Goal: Task Accomplishment & Management: Use online tool/utility

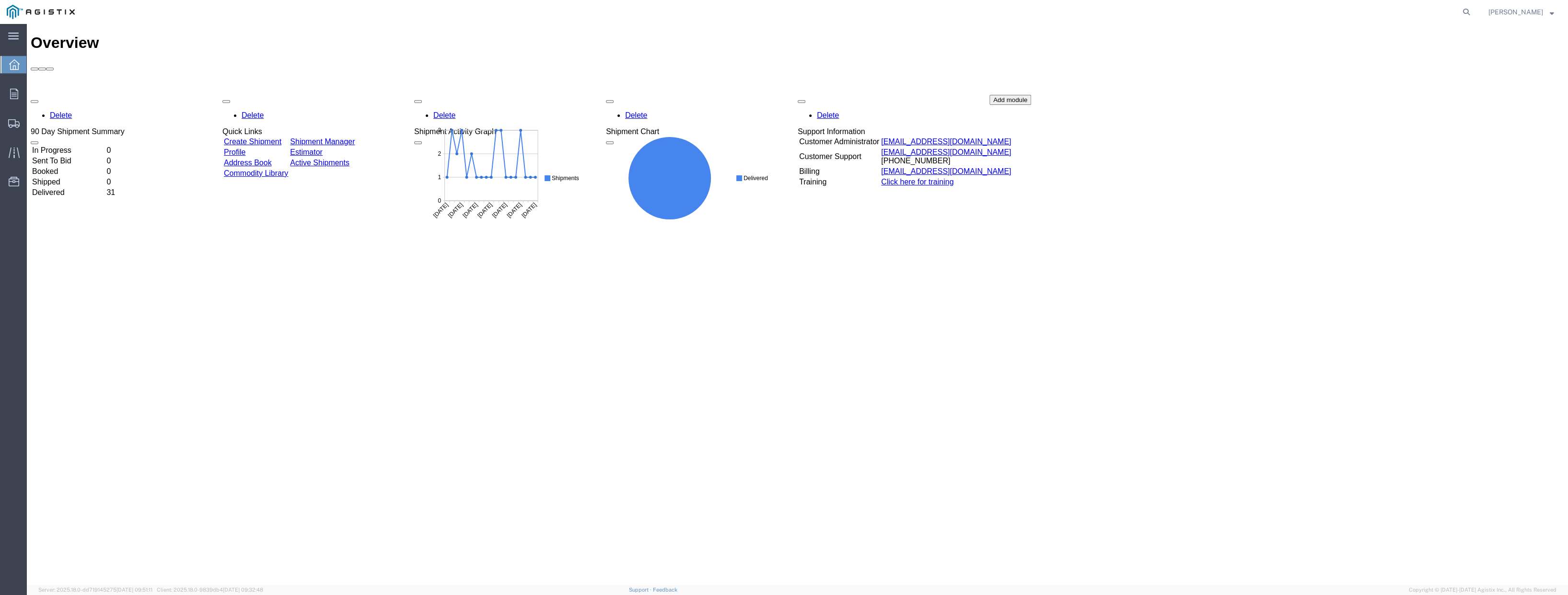
click at [281, 137] on link "Create Shipment" at bounding box center [253, 141] width 58 height 8
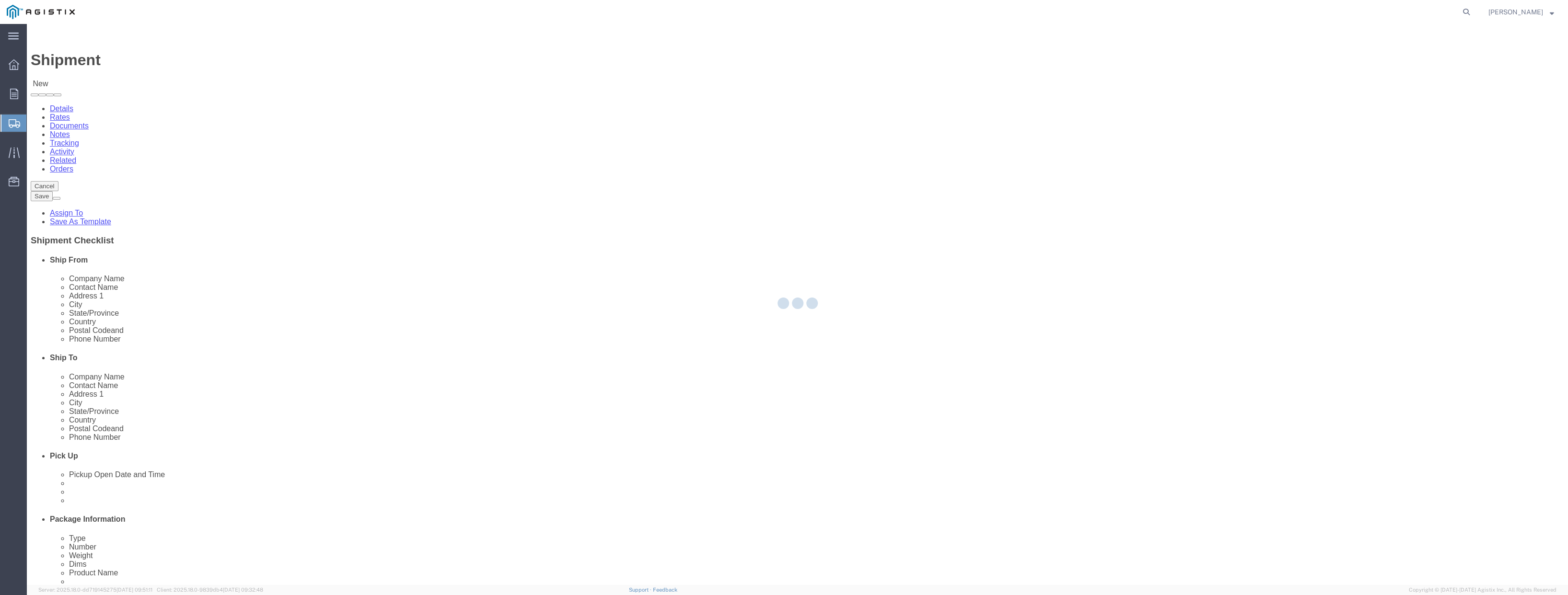
select select
click select "Select PG&E [PERSON_NAME] Engineering Corp"
select select "9596"
click select "Select PG&E [PERSON_NAME] Engineering Corp"
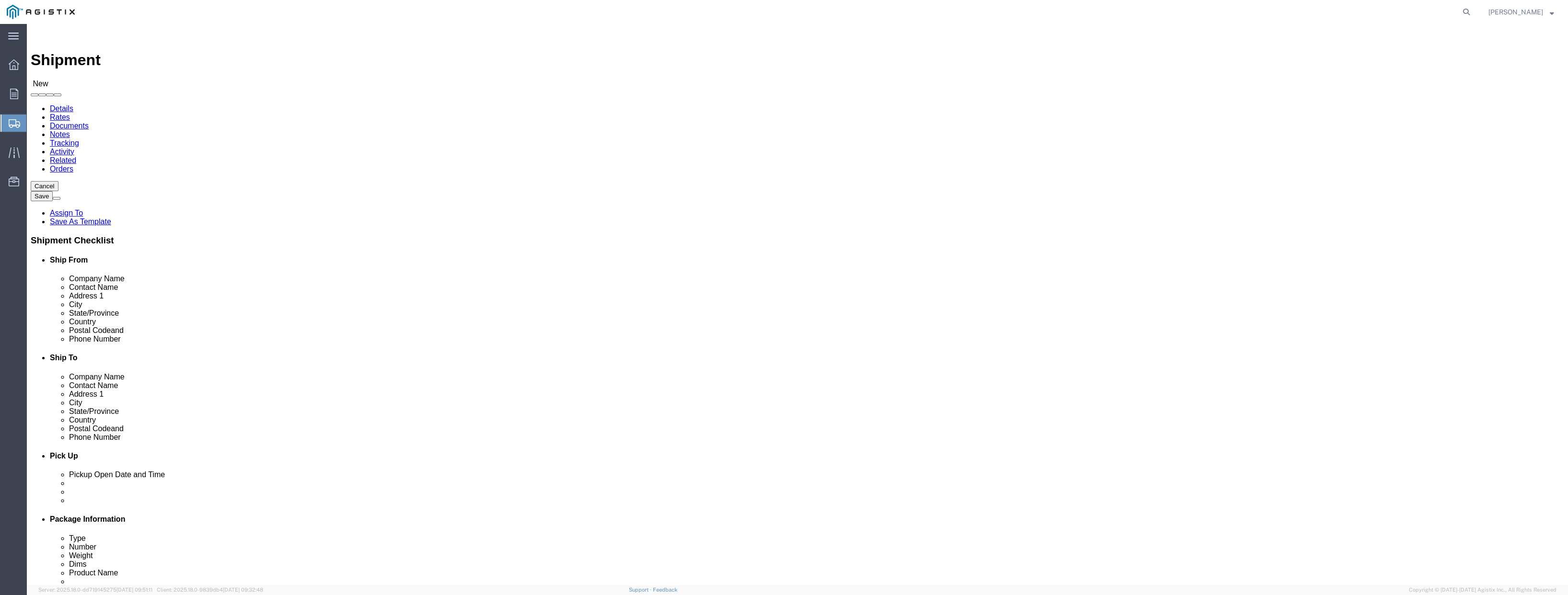
select select "PURCHORD"
select select
click select "Select All Others [GEOGRAPHIC_DATA] [GEOGRAPHIC_DATA] [GEOGRAPHIC_DATA] [GEOGRA…"
select select "19740"
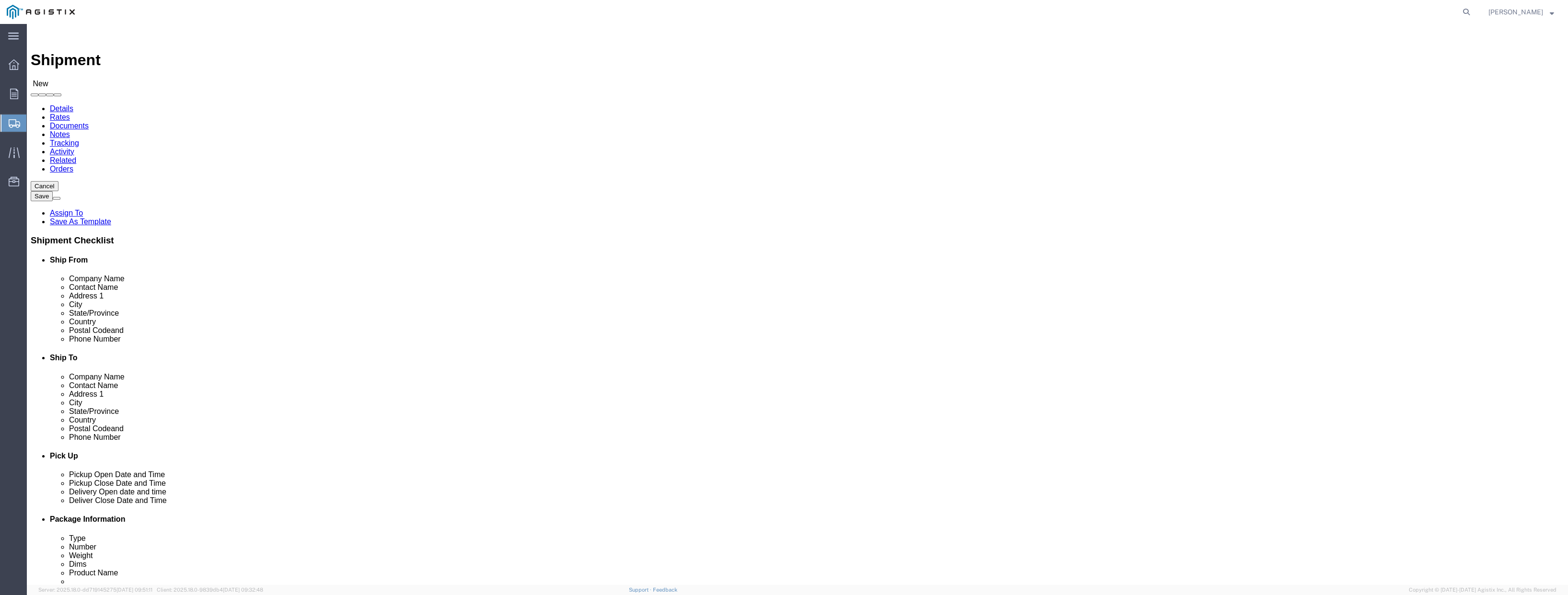
click select "Select All Others [GEOGRAPHIC_DATA] [GEOGRAPHIC_DATA] [GEOGRAPHIC_DATA] [GEOGRA…"
click span
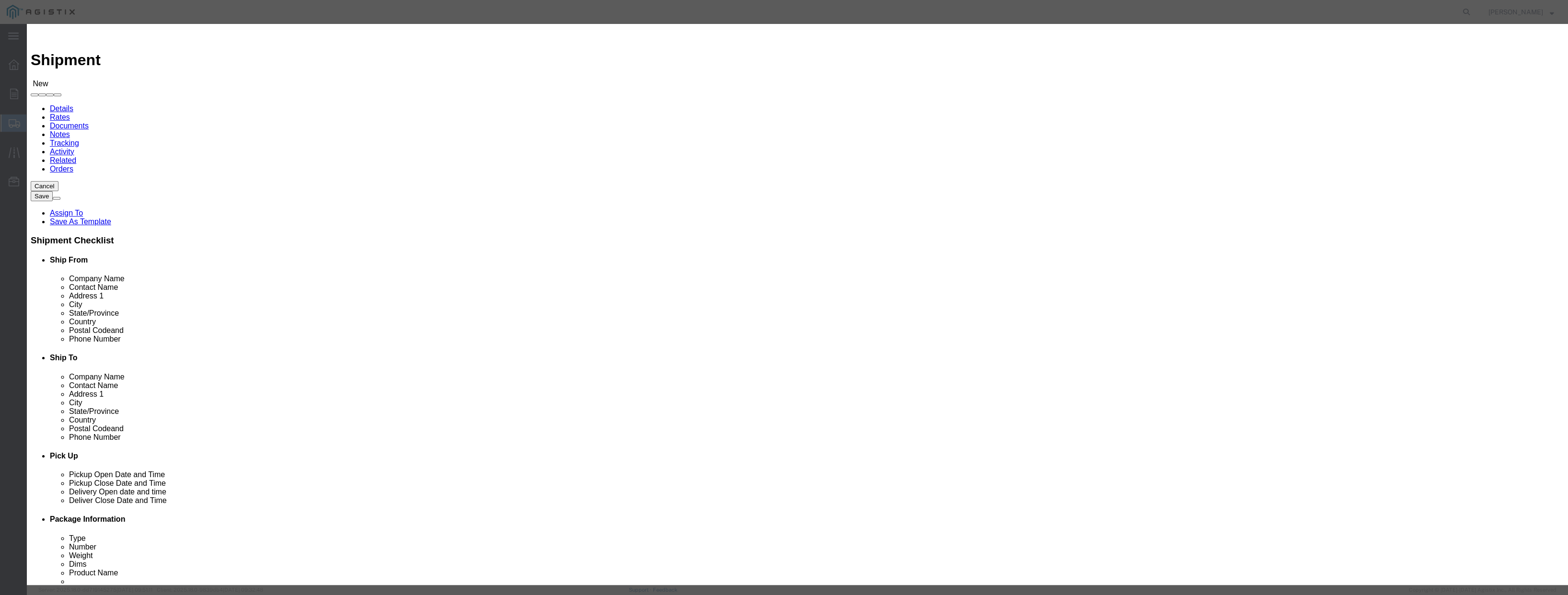
click select "All Company Location Other Personal Shared"
select select "PERSONAL"
click select "All Company Location Other Personal Shared"
click button "Select"
select select "CA"
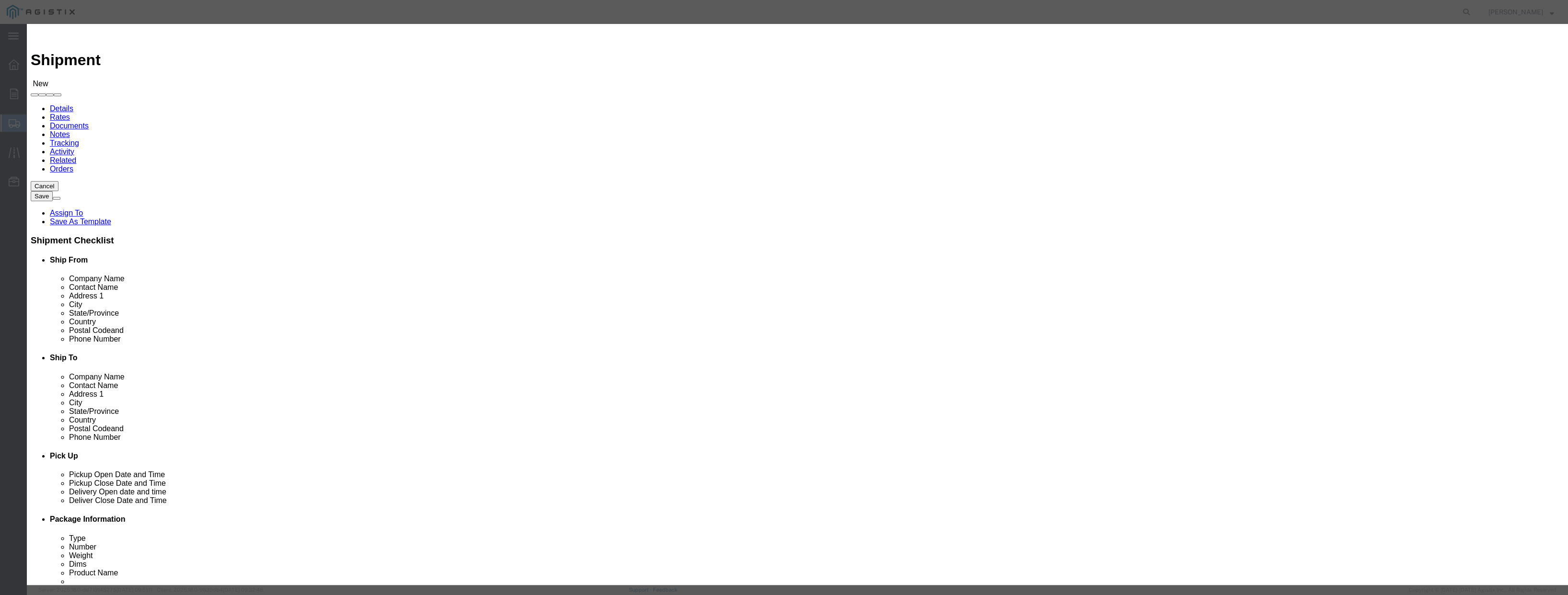
click button "Select"
select select "CA"
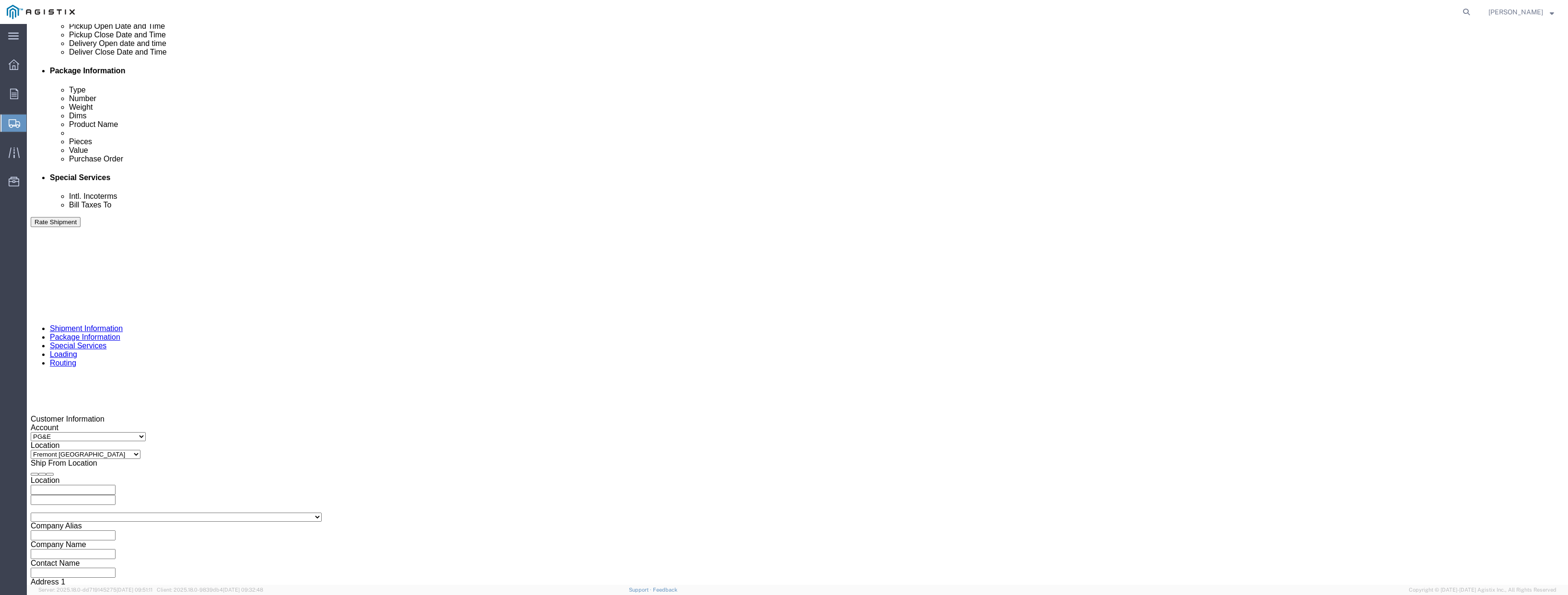
scroll to position [479, 0]
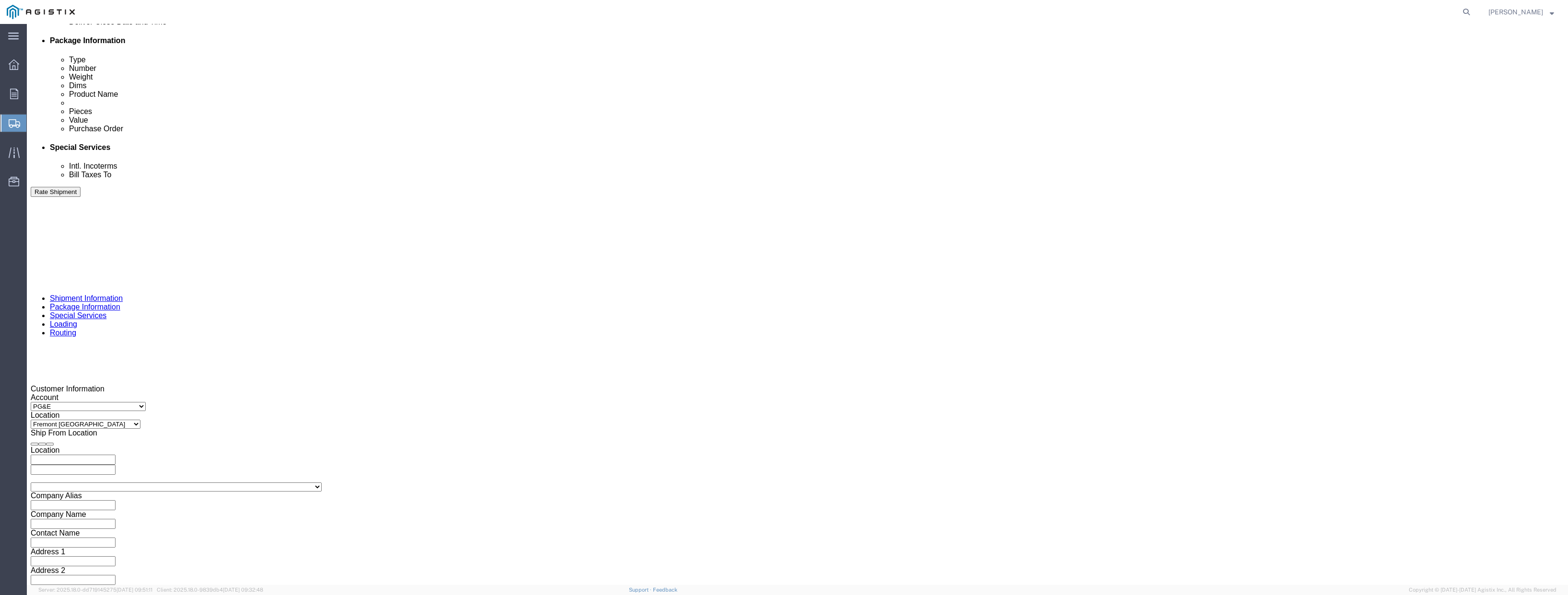
click input "text"
paste input "3501410788"
type input "3501410788"
click div "[DATE] 7:00 AM"
type input "9:00 AM"
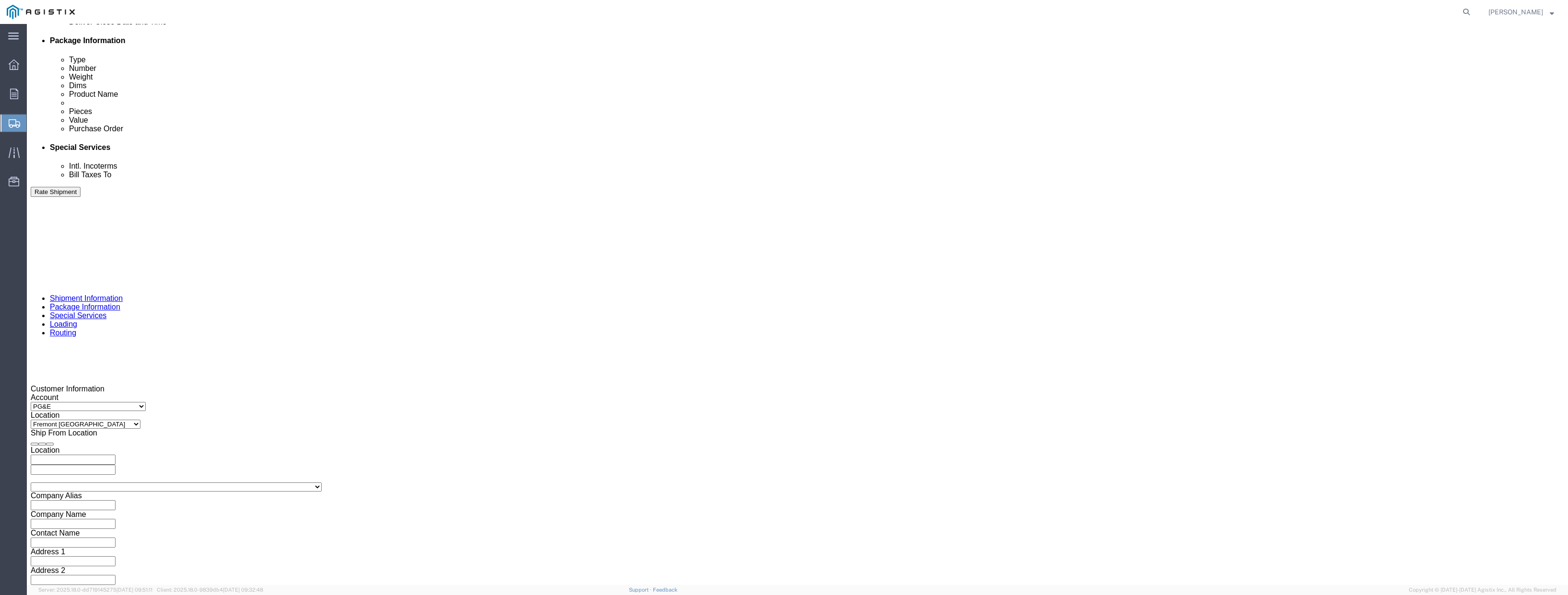
click button "Apply"
click div "[DATE] 10:00 AM"
click input "4:00 AM"
type input "4:00 PM"
click button "Apply"
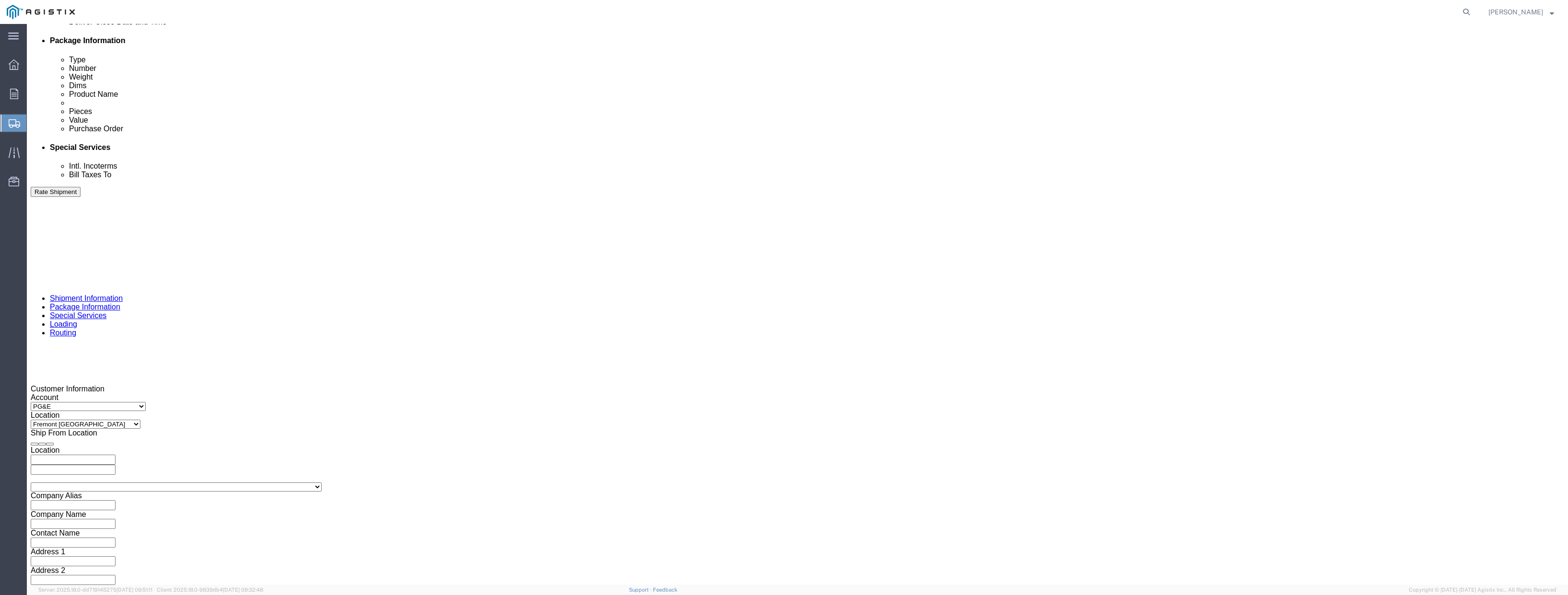
click div
click input "5:00 PM"
click input "8:00 PM"
type input "8:00 am"
click button "Apply"
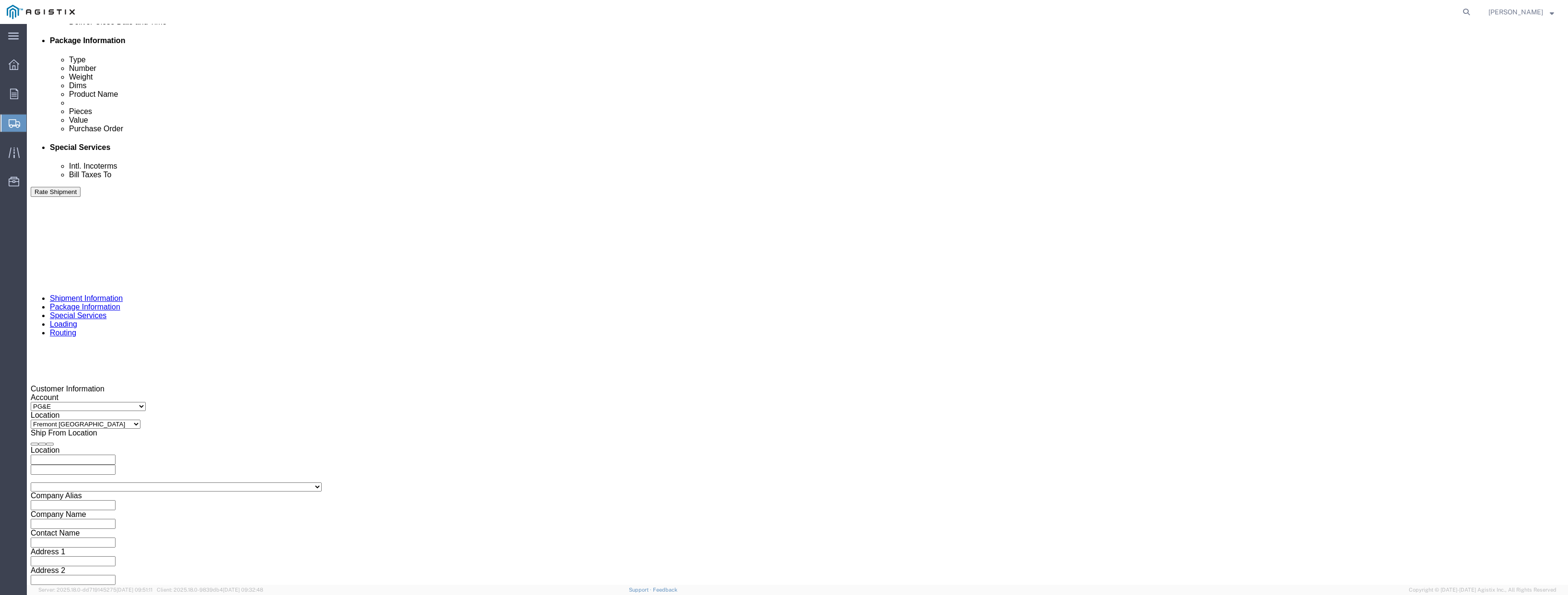
click div
click button "Apply"
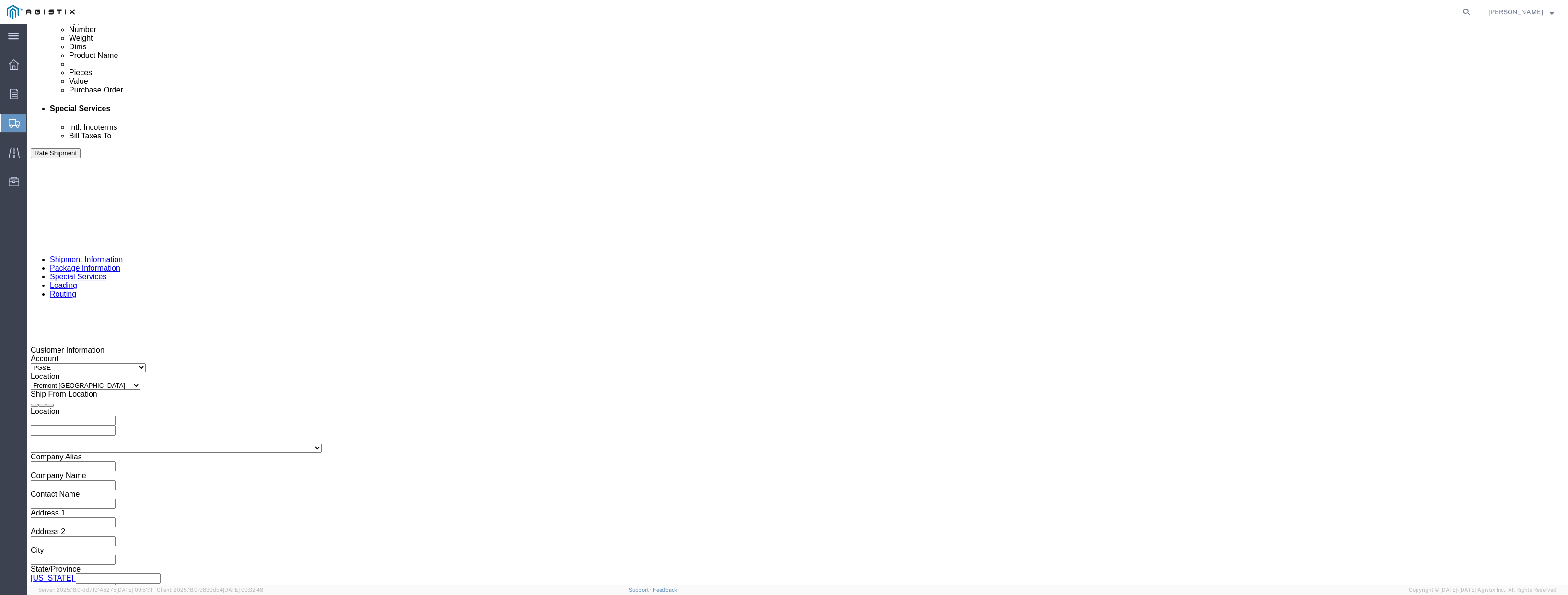
scroll to position [526, 0]
click button "Continue"
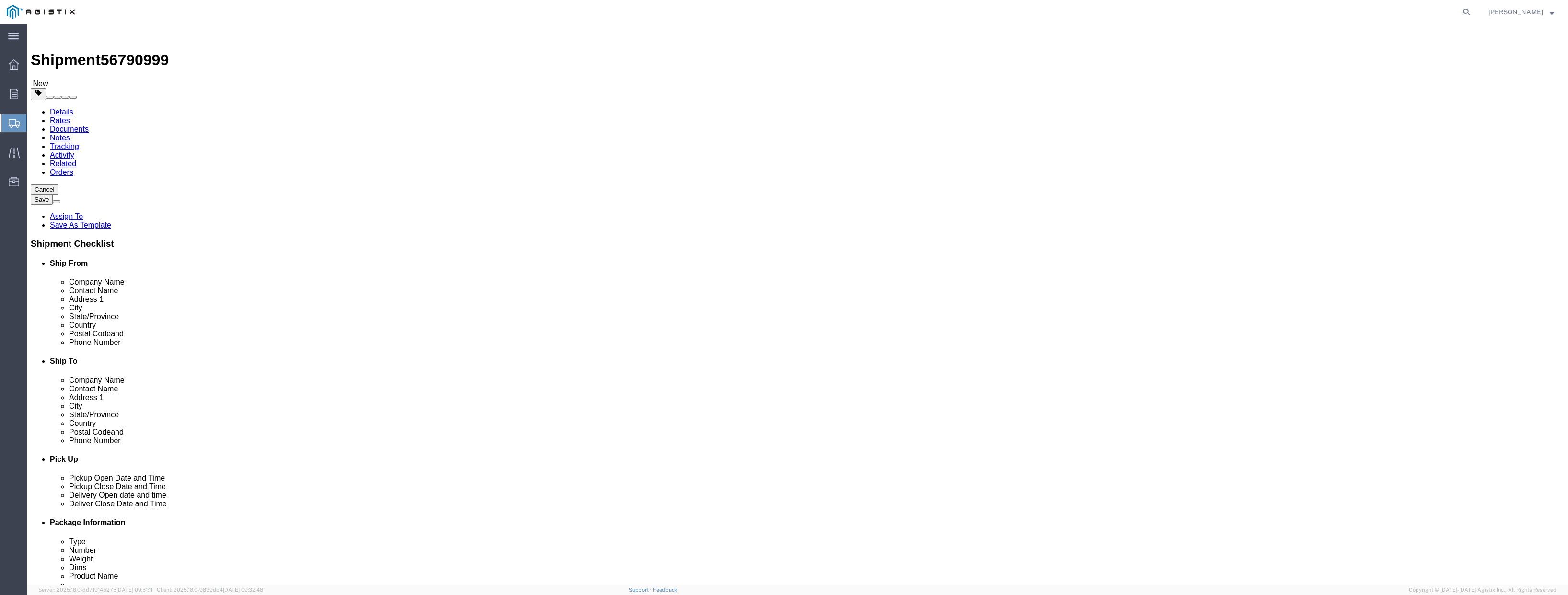
click select "Select Bulk Bundle(s) Cardboard Box(es) Carton(s) Crate(s) Drum(s) (Fiberboard)…"
select select "PSNS"
click select "Select Bulk Bundle(s) Cardboard Box(es) Carton(s) Crate(s) Drum(s) (Fiberboard)…"
drag, startPoint x: 262, startPoint y: 202, endPoint x: 212, endPoint y: 200, distance: 50.0
click div "Number Number of packages of specified package type and dimensions 1"
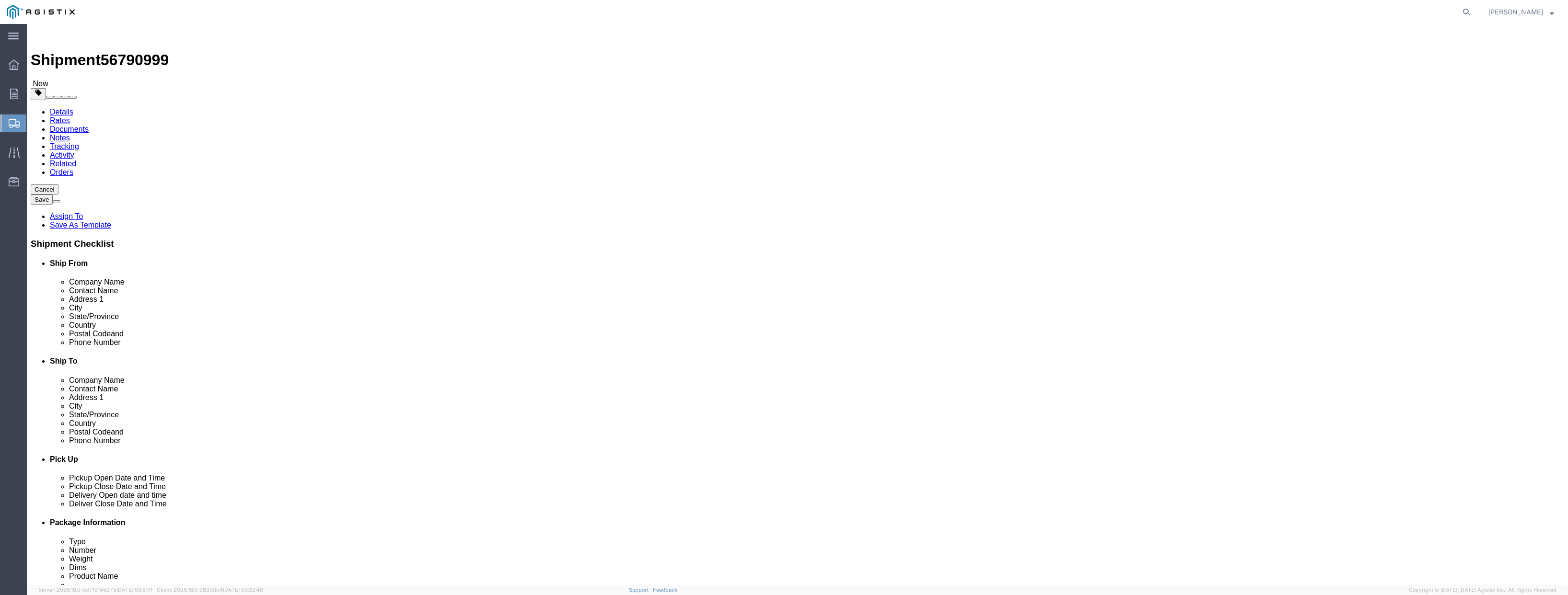
type input "5"
click input "text"
type input "35"
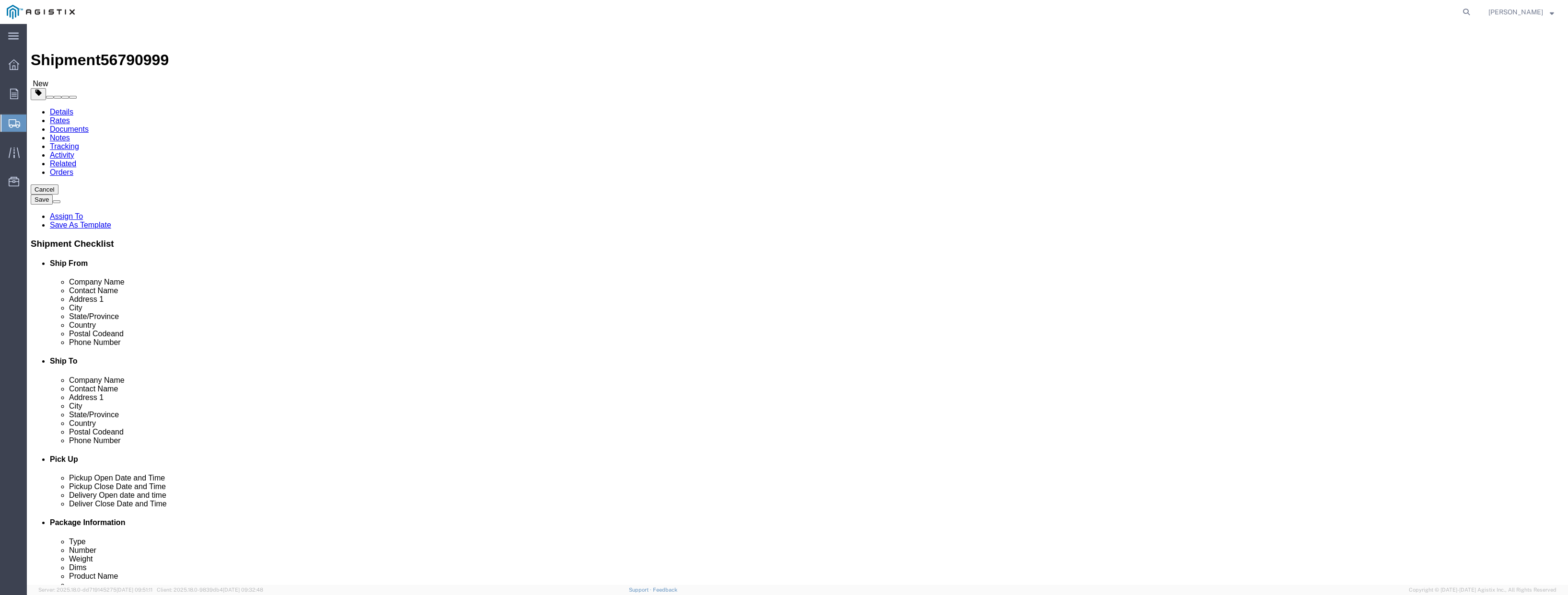
drag, startPoint x: 264, startPoint y: 240, endPoint x: 233, endPoint y: 238, distance: 31.1
click div "0.00 Select kgs lbs"
type input "4200"
click link "Add Content"
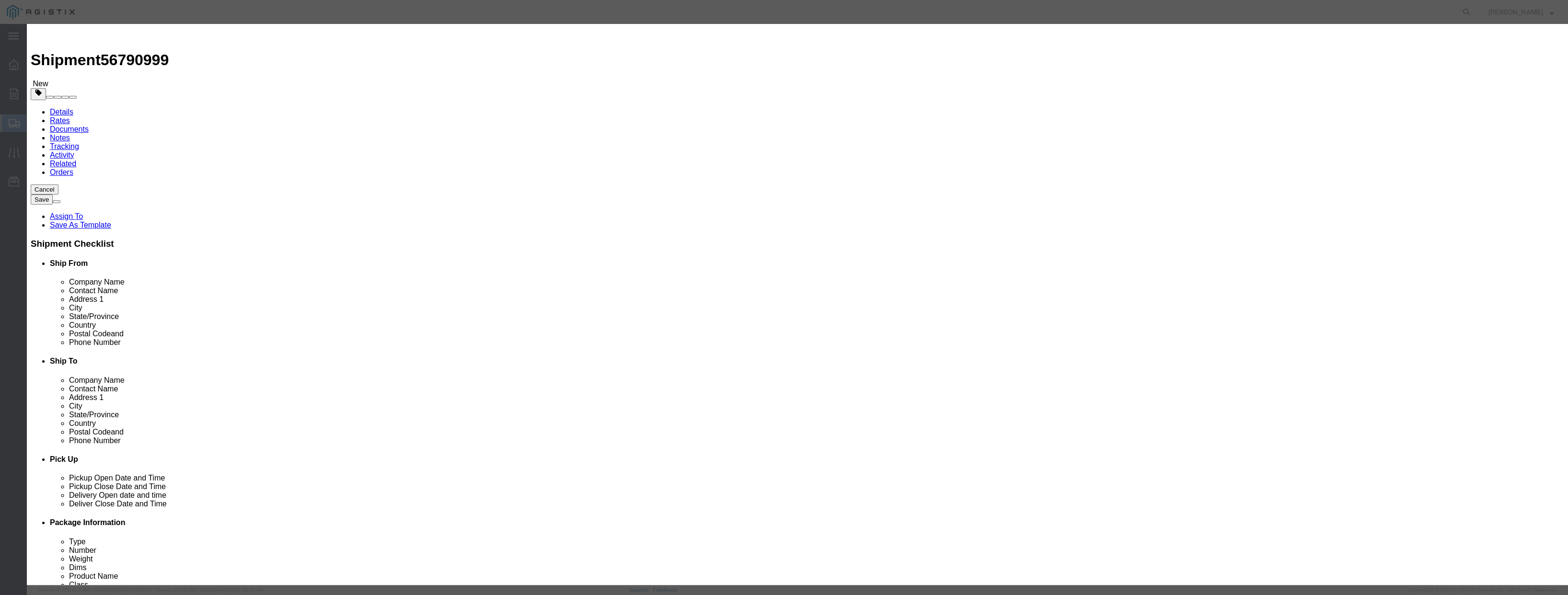
drag, startPoint x: 619, startPoint y: 91, endPoint x: 586, endPoint y: 89, distance: 33.1
click div "Pieces Number of pieces inside all the packages 0 Select Bag Barrels 100Board F…"
type input "5"
click select "Select 50 55 60 65 70 85 92.5 100 125 175 250 300 400"
select select "100"
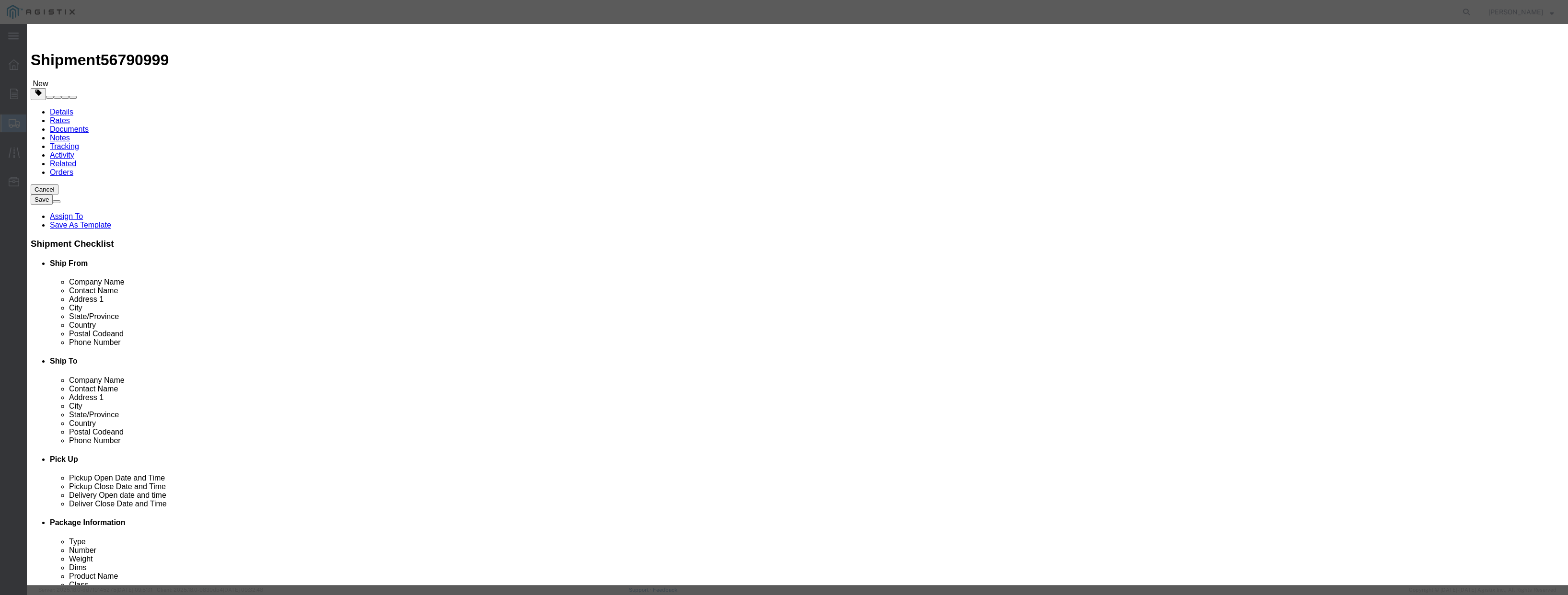
click select "Select 50 55 60 65 70 85 92.5 100 125 175 250 300 400"
click input "text"
type input "120000"
click input "text"
type input "switchgear"
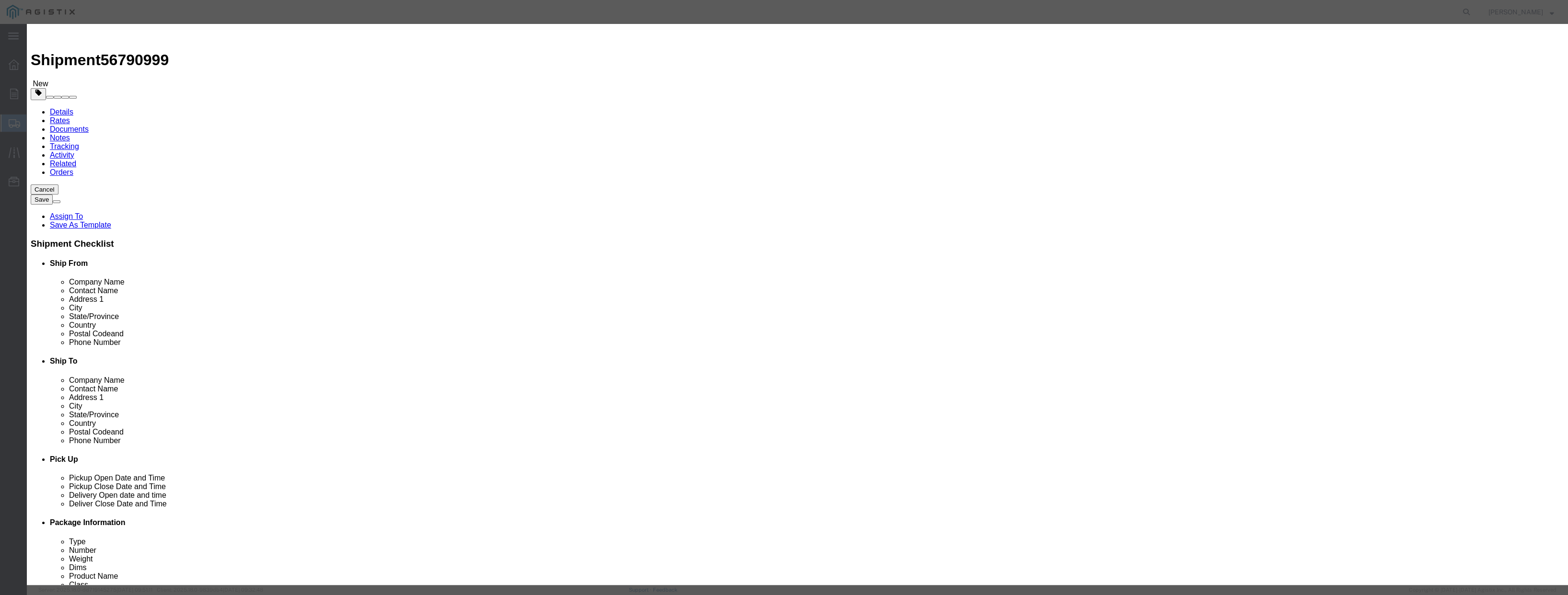
click button "Save & Close"
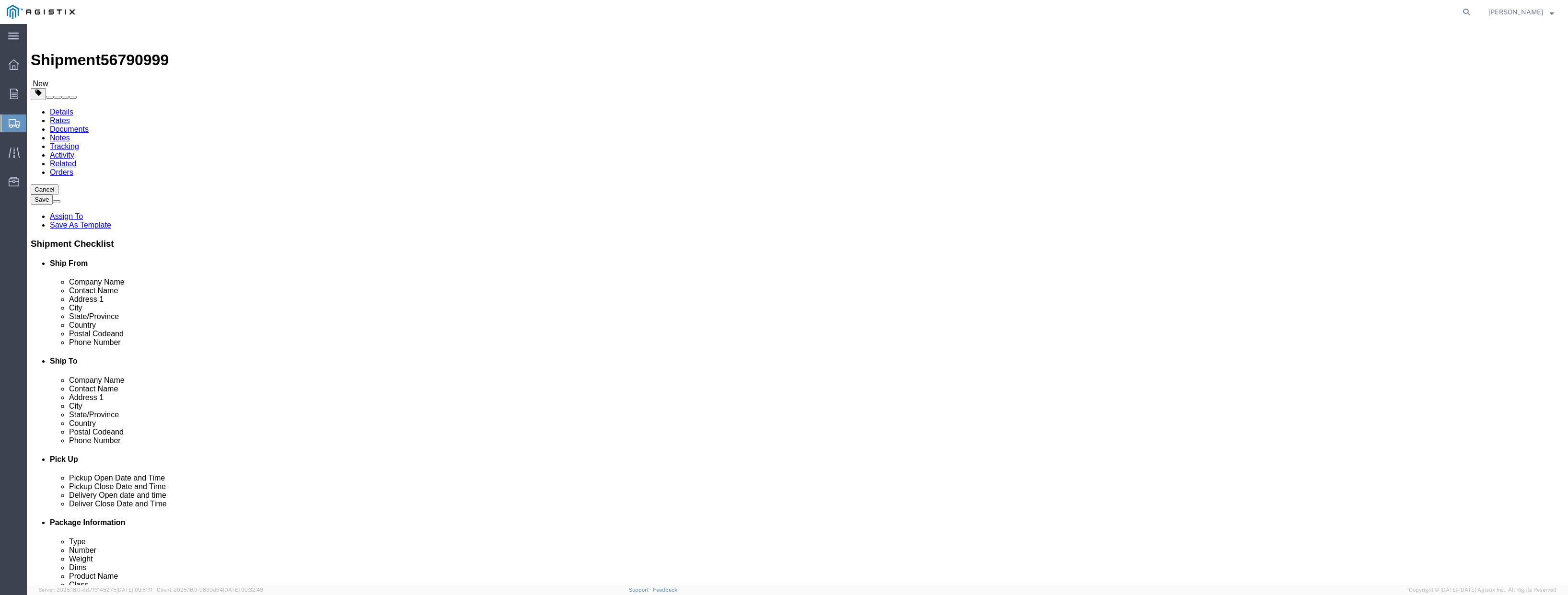
click button "Rate Shipment"
